Goal: Task Accomplishment & Management: Use online tool/utility

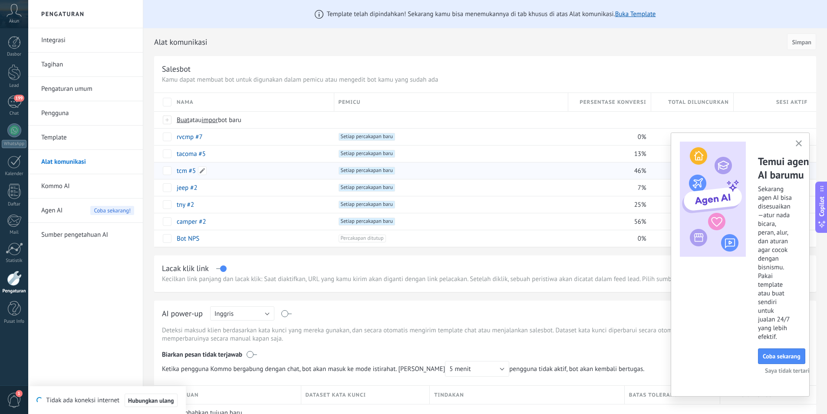
click at [237, 170] on div "tcm #5" at bounding box center [251, 170] width 158 height 16
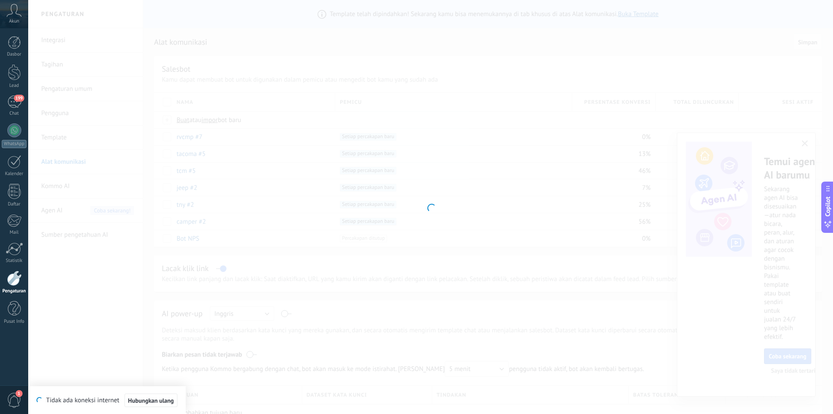
type input "******"
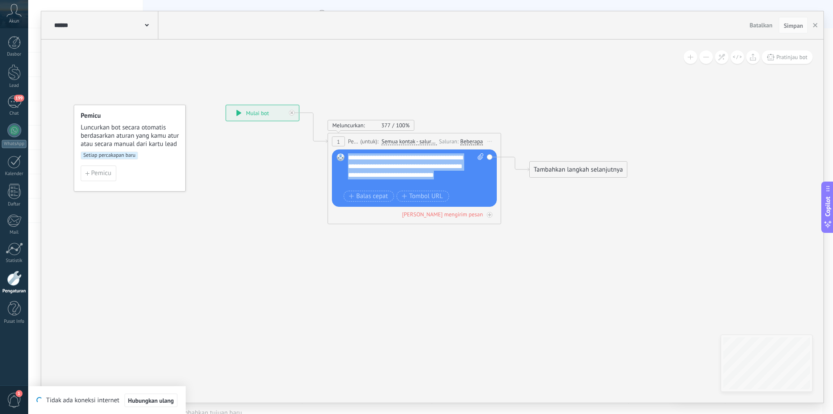
drag, startPoint x: 400, startPoint y: 185, endPoint x: 342, endPoint y: 155, distance: 64.5
click at [342, 155] on div "Gantikan Hapus Convert to voice message Seret gambar ke sini untuk melampirkann…" at bounding box center [414, 177] width 165 height 57
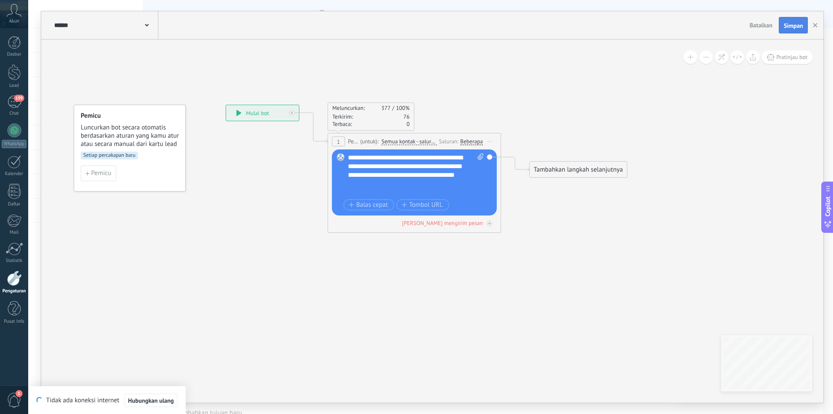
click at [791, 27] on span "Simpan" at bounding box center [794, 26] width 20 height 6
click at [816, 26] on icon "button" at bounding box center [815, 25] width 4 height 4
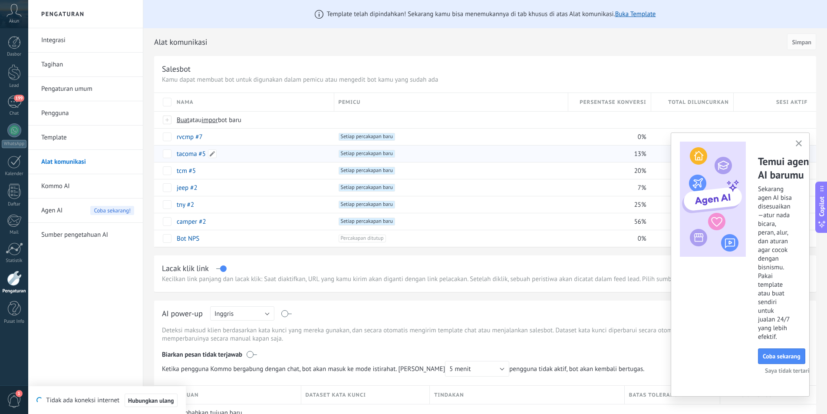
click at [274, 154] on div "tacoma #5" at bounding box center [251, 153] width 158 height 16
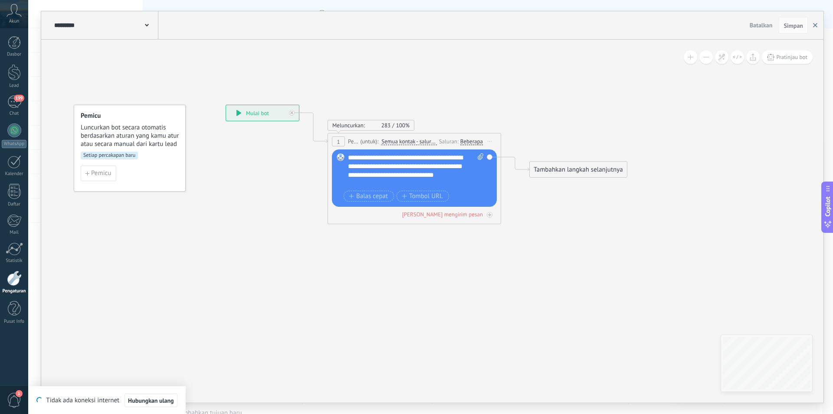
click at [814, 26] on icon "button" at bounding box center [815, 25] width 4 height 4
